Goal: Task Accomplishment & Management: Use online tool/utility

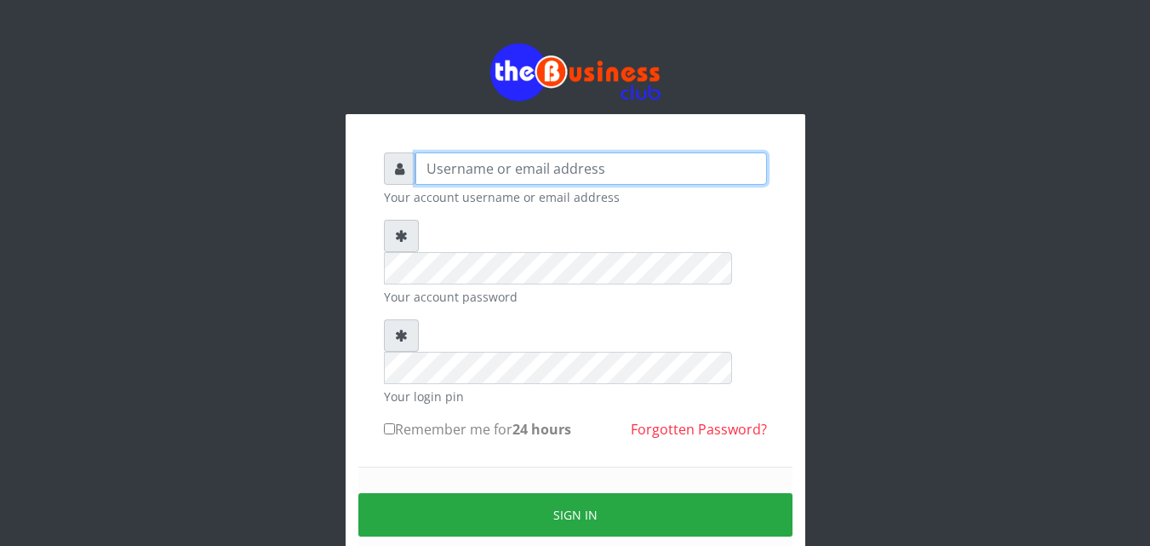
type input "kenachuks"
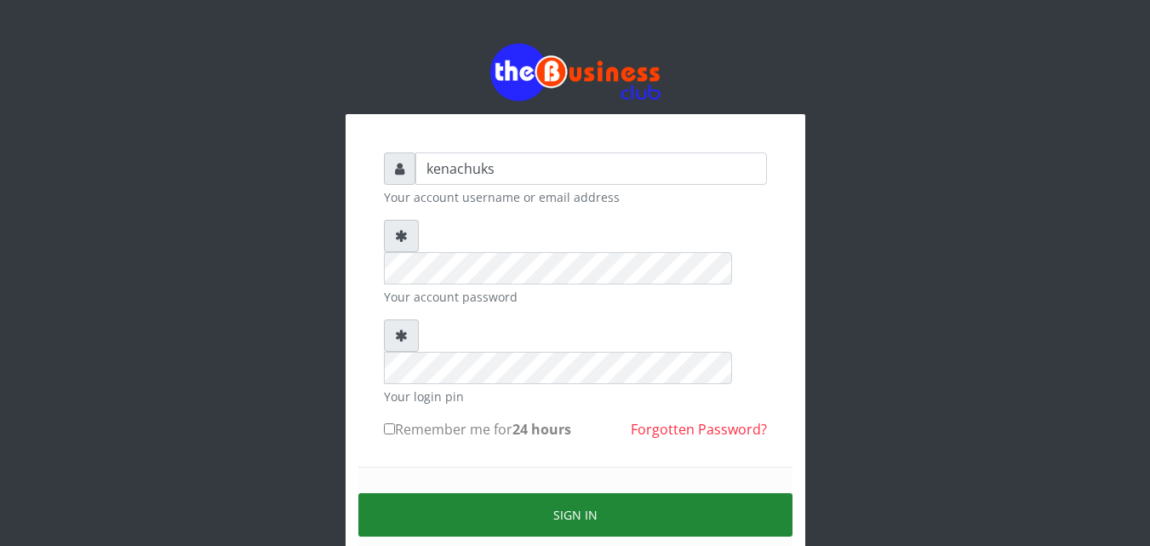
click at [548, 493] on button "Sign in" at bounding box center [575, 514] width 434 height 43
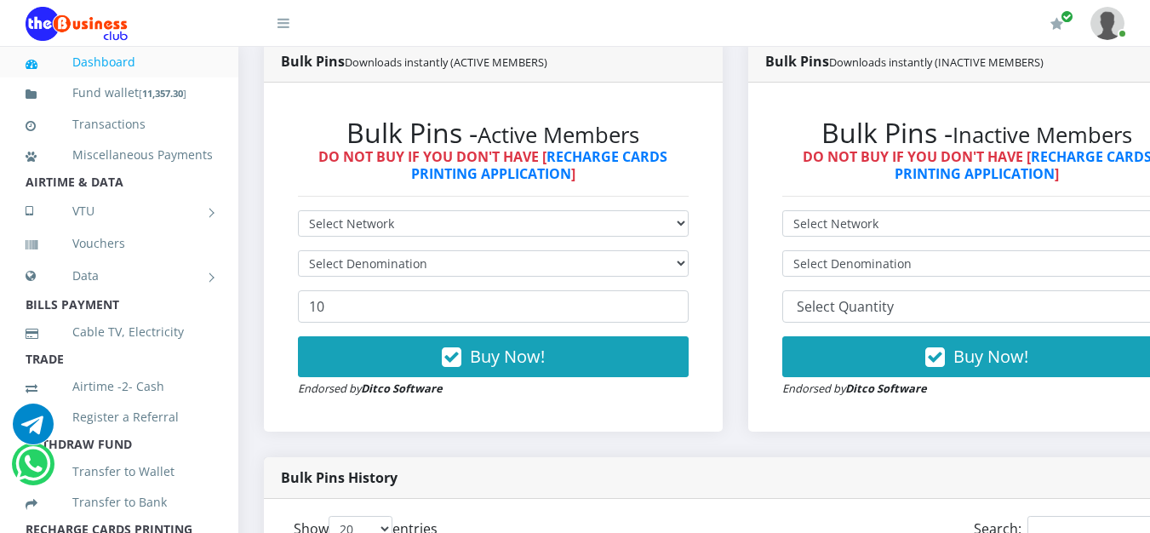
scroll to position [932, 0]
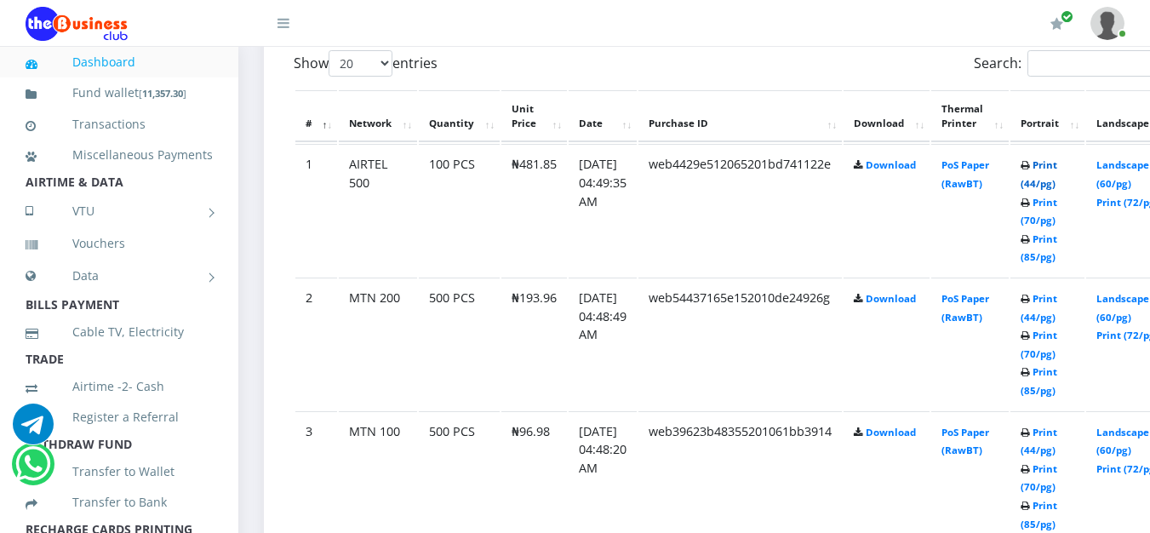
click at [1058, 165] on link "Print (44/pg)" at bounding box center [1039, 174] width 37 height 32
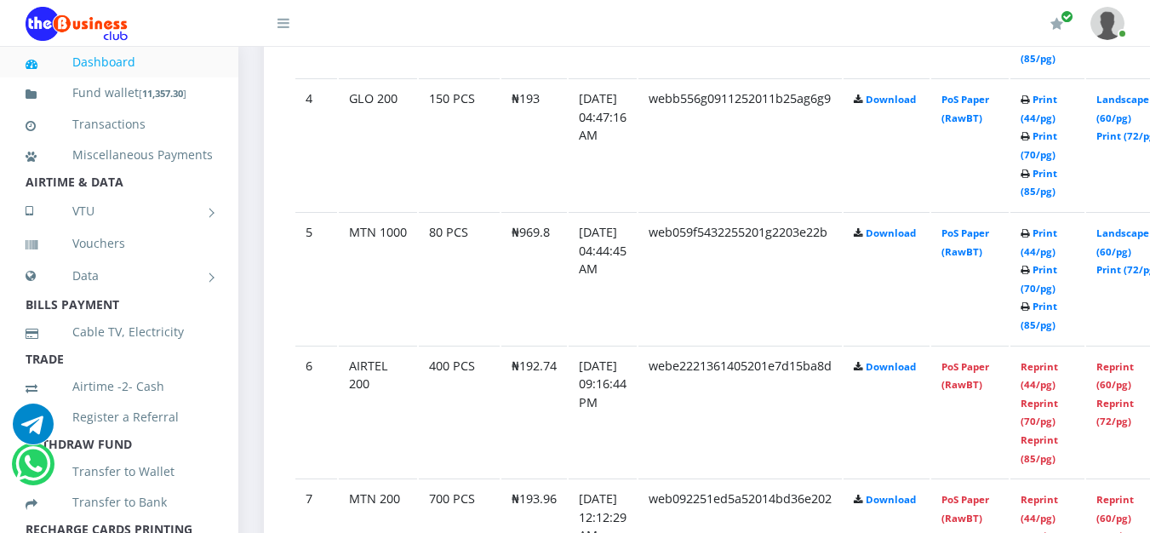
scroll to position [932, 0]
